Goal: Information Seeking & Learning: Learn about a topic

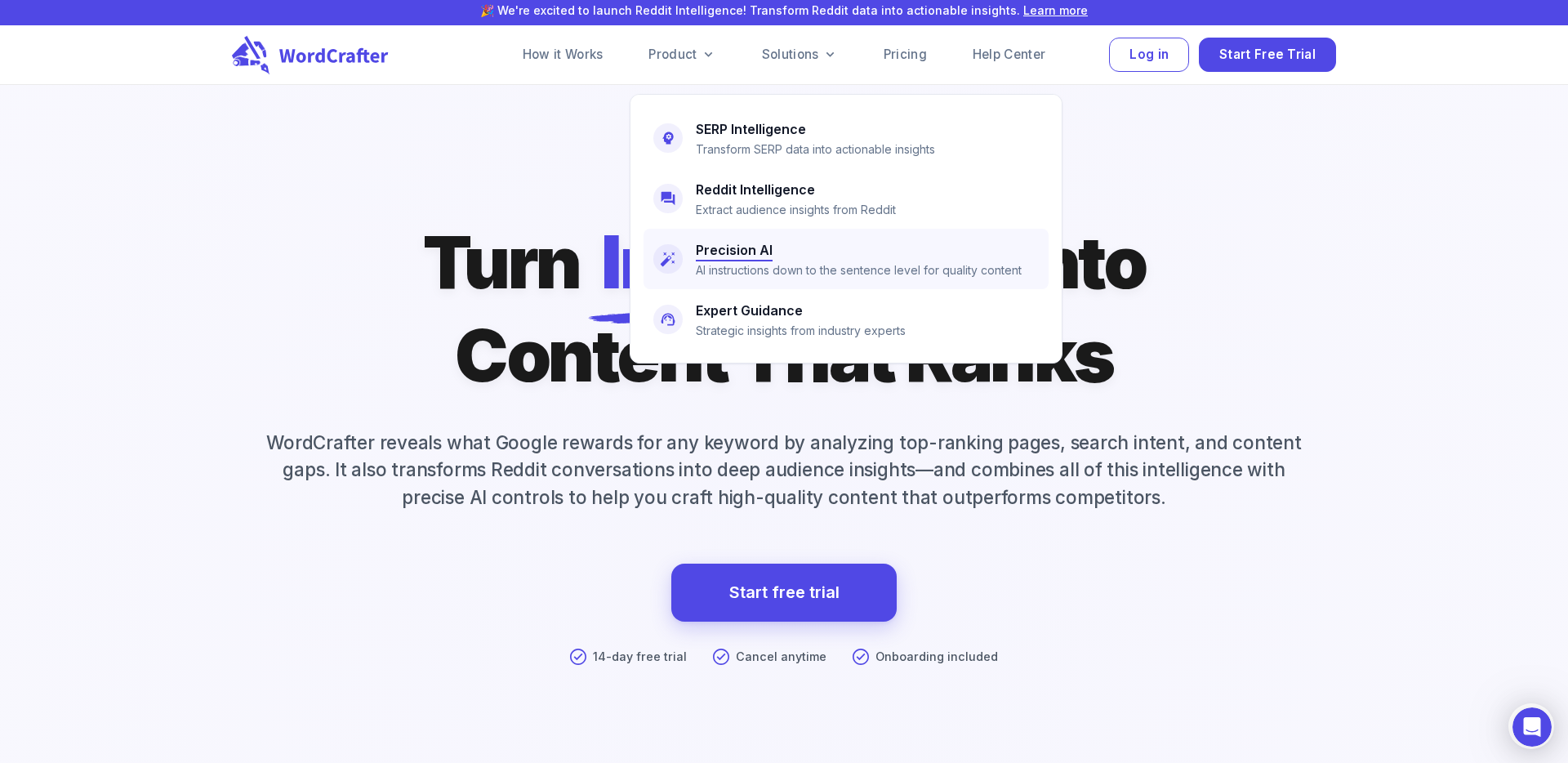
click at [823, 275] on p "AI instructions down to the sentence level for quality content" at bounding box center [859, 270] width 326 height 18
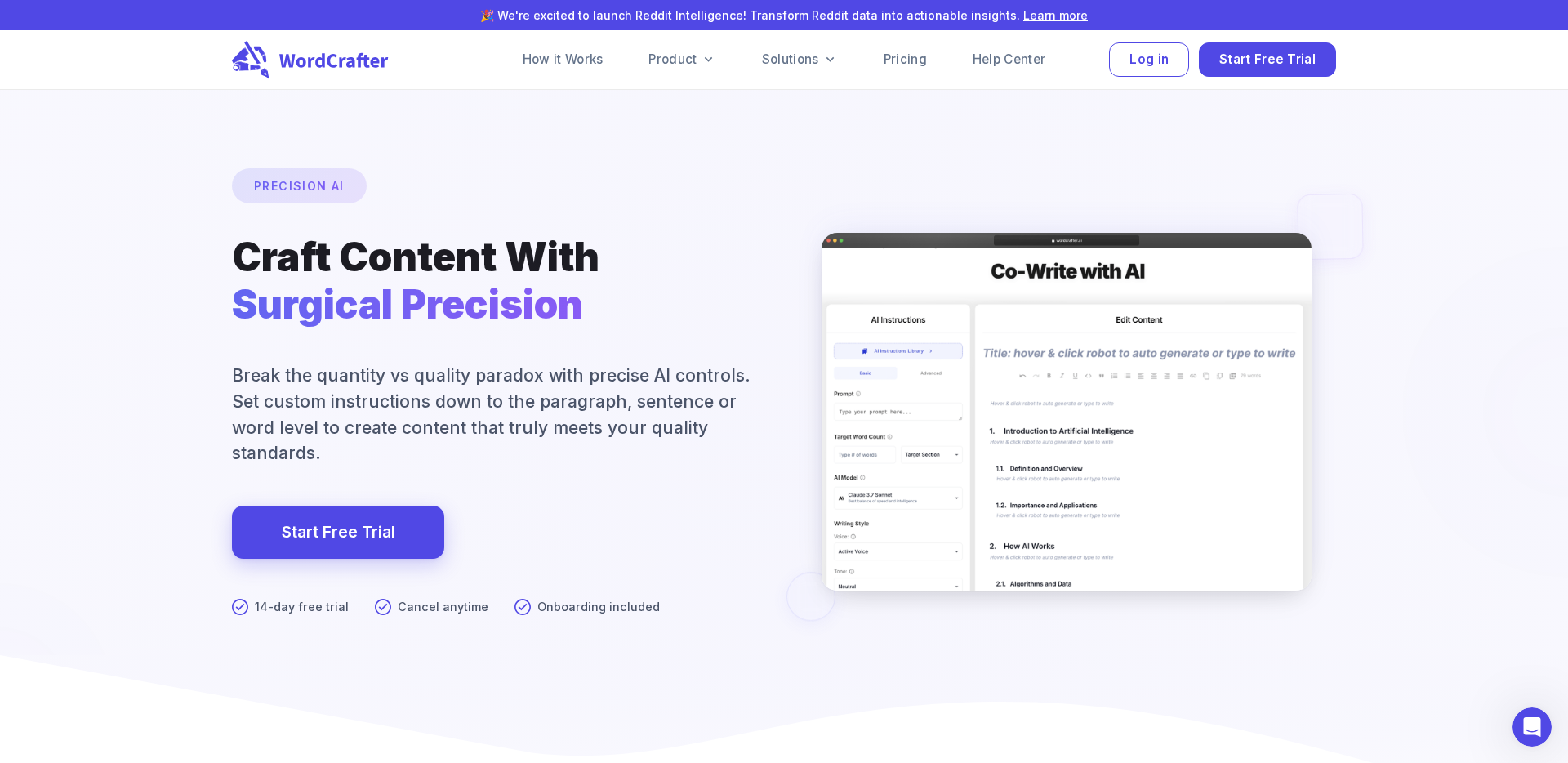
click at [1283, 175] on div at bounding box center [784, 475] width 3135 height 1539
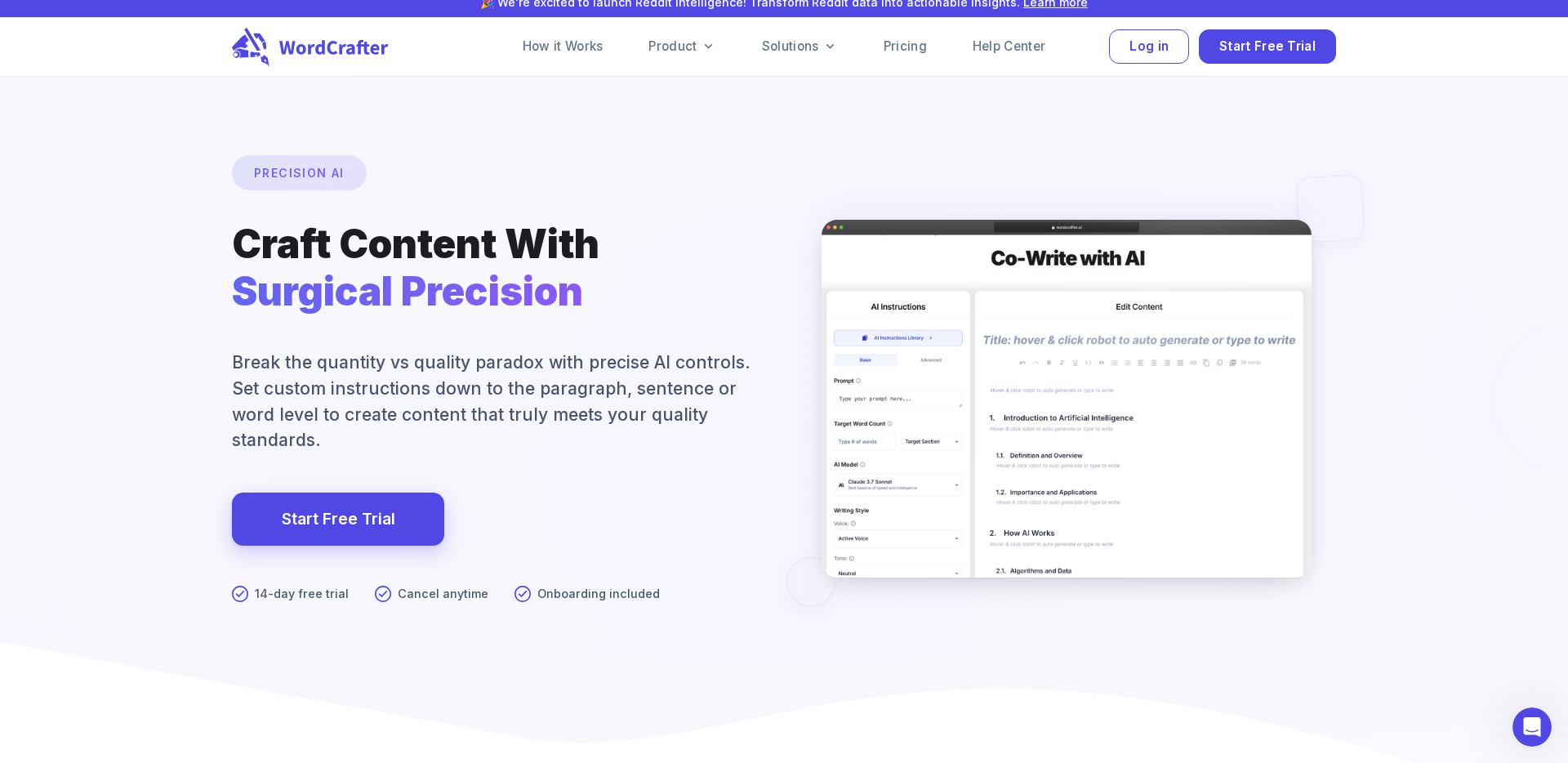
scroll to position [17, 0]
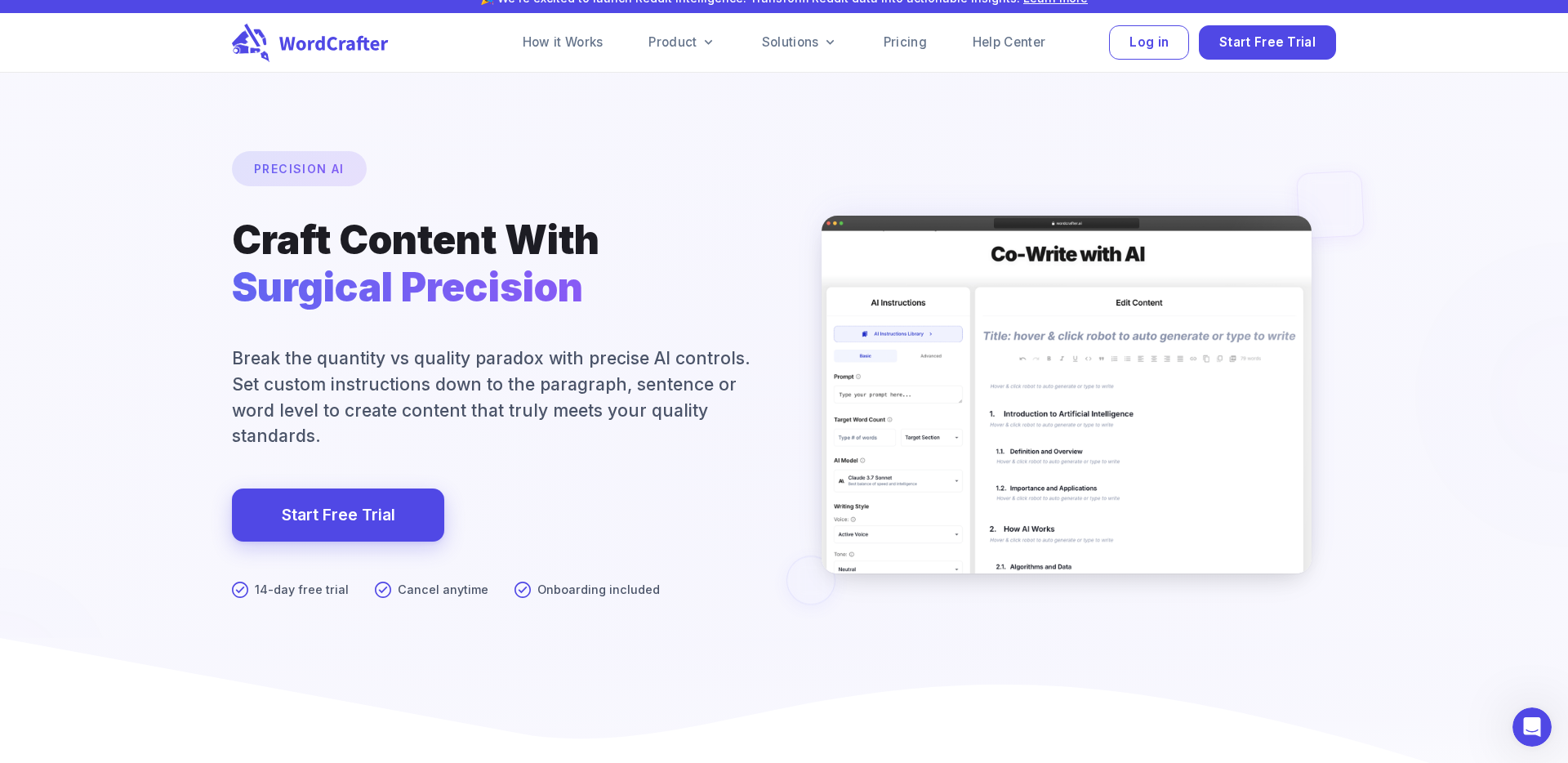
drag, startPoint x: 520, startPoint y: 367, endPoint x: 476, endPoint y: 364, distance: 44.1
click at [520, 367] on div at bounding box center [784, 458] width 3135 height 1539
drag, startPoint x: 470, startPoint y: 363, endPoint x: 624, endPoint y: 373, distance: 154.3
click at [620, 373] on div at bounding box center [784, 458] width 3135 height 1539
drag, startPoint x: 659, startPoint y: 386, endPoint x: 478, endPoint y: 373, distance: 181.5
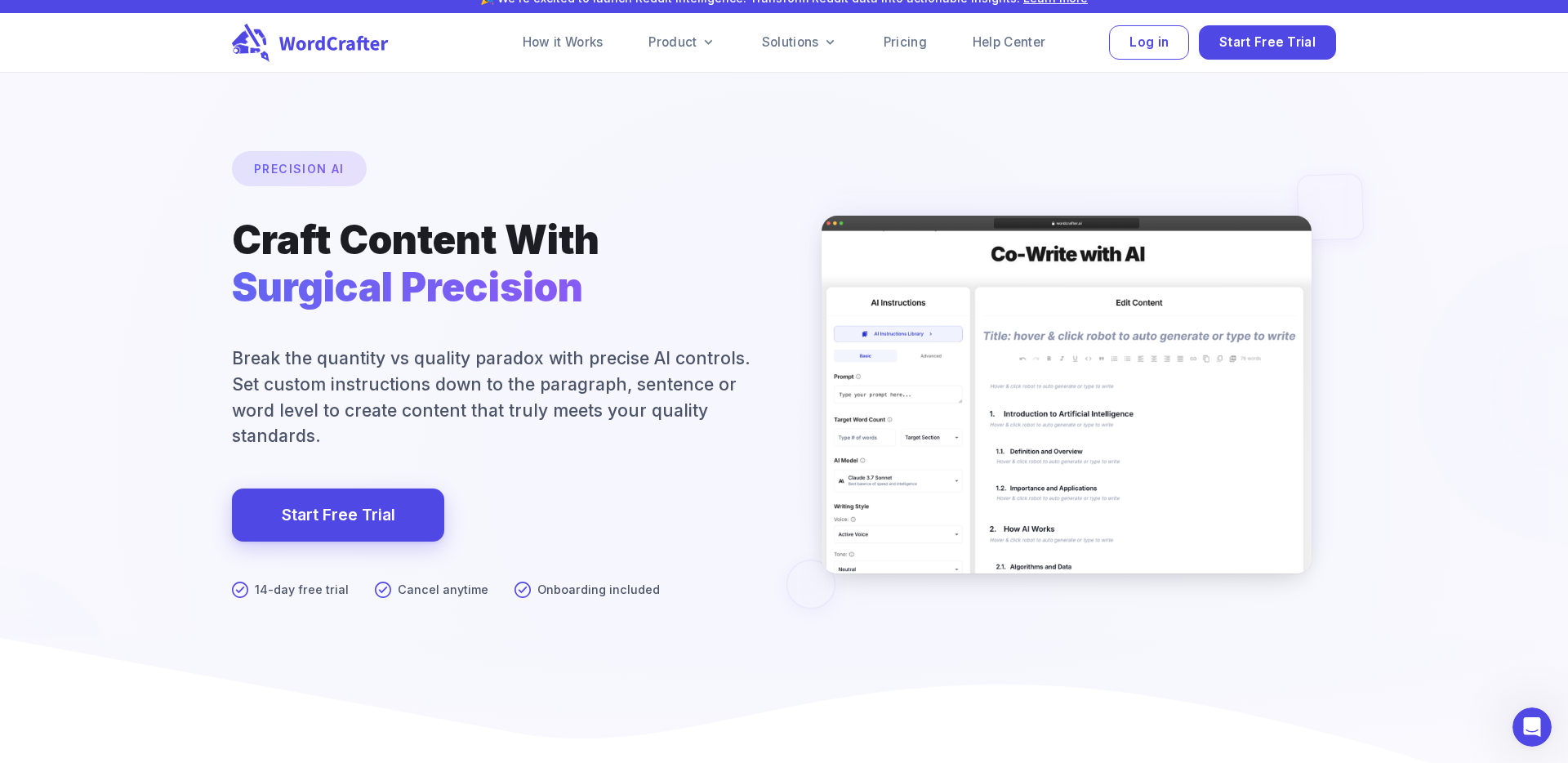
click at [478, 373] on div at bounding box center [784, 458] width 3135 height 1539
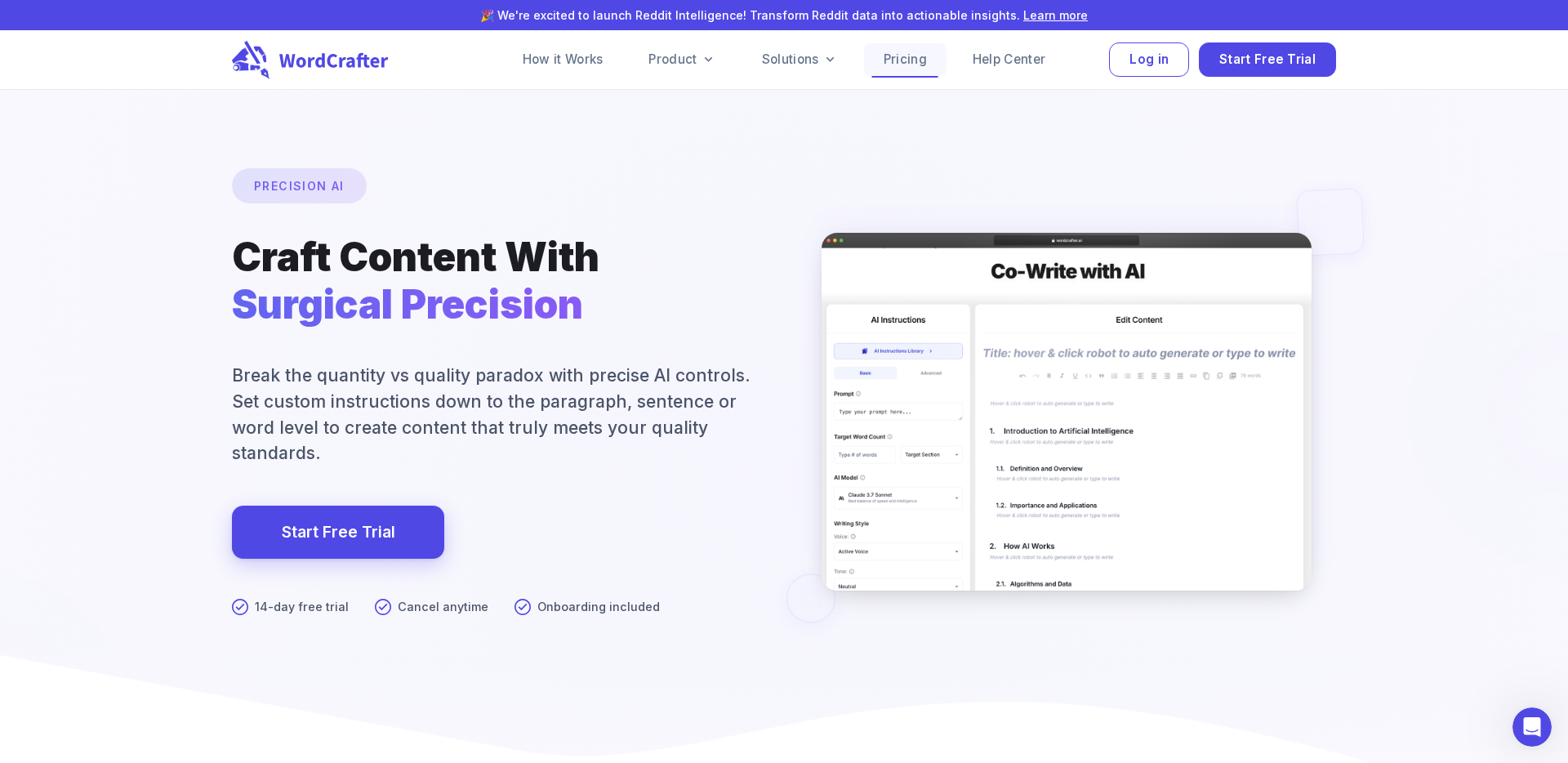
click at [915, 59] on link "Pricing" at bounding box center [905, 60] width 83 height 32
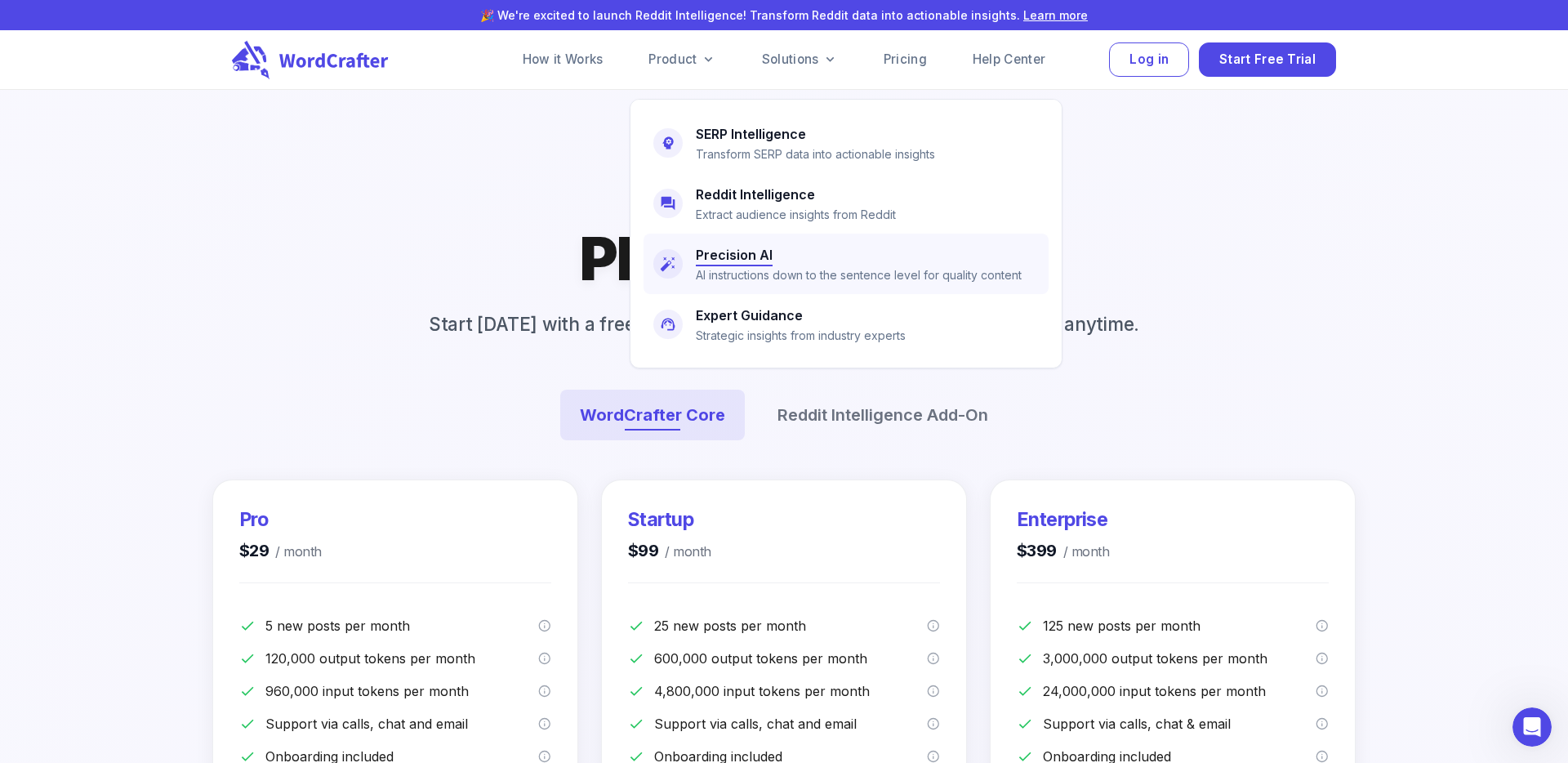
click at [757, 284] on link "Precision AI AI instructions down to the sentence level for quality content" at bounding box center [846, 264] width 405 height 61
